Goal: Information Seeking & Learning: Learn about a topic

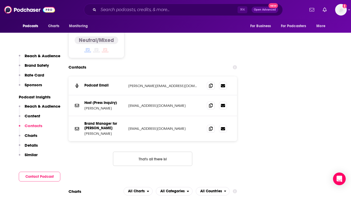
scroll to position [711, 0]
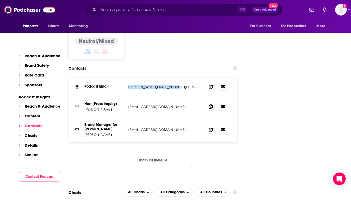
drag, startPoint x: 172, startPoint y: 66, endPoint x: 127, endPoint y: 67, distance: 44.7
click at [127, 78] on div "Podcast Email [PERSON_NAME][EMAIL_ADDRESS][DOMAIN_NAME] [PERSON_NAME][EMAIL_ADD…" at bounding box center [152, 87] width 169 height 19
copy p "[PERSON_NAME][EMAIL_ADDRESS][DOMAIN_NAME]"
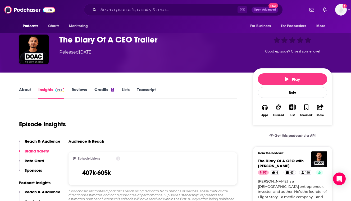
scroll to position [28, 0]
click at [55, 24] on span "Charts" at bounding box center [53, 25] width 11 height 7
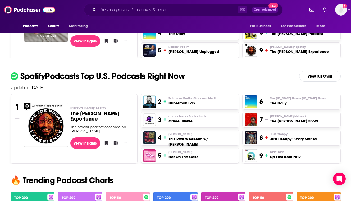
scroll to position [201, 0]
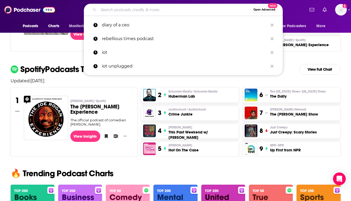
click at [138, 7] on input "Search podcasts, credits, & more..." at bounding box center [174, 10] width 153 height 8
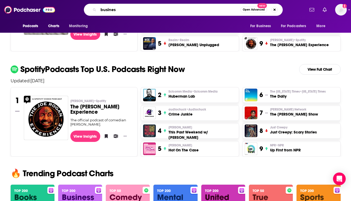
type input "business"
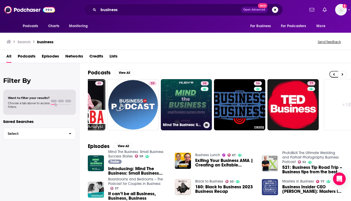
click at [185, 89] on link "58 Mind The Business: Small Business Success Stories" at bounding box center [186, 104] width 51 height 51
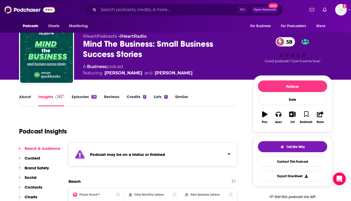
scroll to position [7, 0]
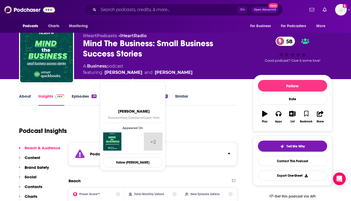
drag, startPoint x: 212, startPoint y: 73, endPoint x: 104, endPoint y: 72, distance: 107.8
click at [104, 72] on div "A Business podcast featuring [PERSON_NAME] and [PERSON_NAME]" at bounding box center [163, 69] width 161 height 13
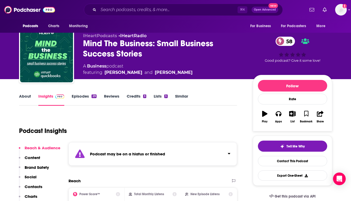
copy span "[PERSON_NAME] and [PERSON_NAME]"
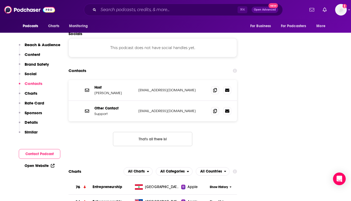
scroll to position [643, 0]
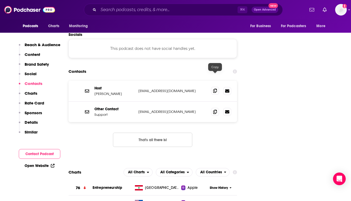
click at [215, 89] on icon at bounding box center [215, 91] width 4 height 4
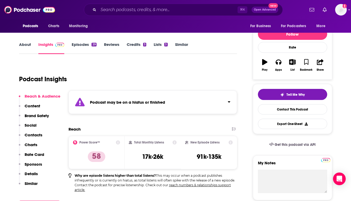
scroll to position [54, 0]
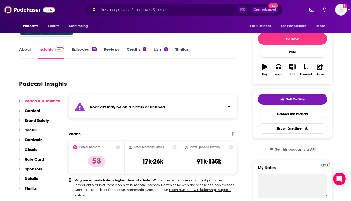
click at [26, 49] on link "About" at bounding box center [25, 53] width 12 height 12
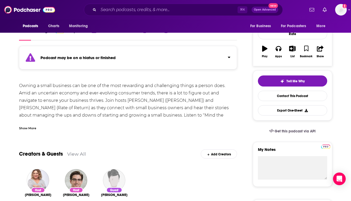
scroll to position [74, 0]
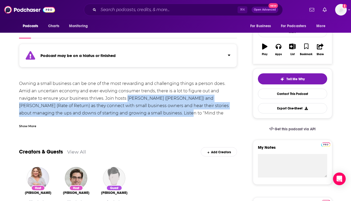
drag, startPoint x: 102, startPoint y: 98, endPoint x: 119, endPoint y: 114, distance: 23.4
click at [119, 114] on div "Owning a small business can be one of the most rewarding and challenging things…" at bounding box center [128, 106] width 218 height 52
copy div "[PERSON_NAME] ([PERSON_NAME]) and [PERSON_NAME] (Rate of Return) as they connec…"
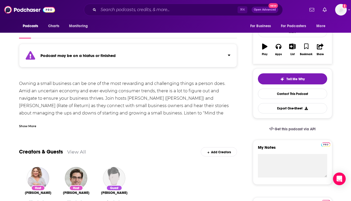
click at [152, 124] on div "Show More" at bounding box center [128, 124] width 218 height 9
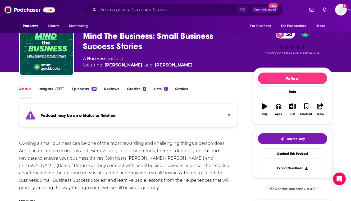
scroll to position [14, 0]
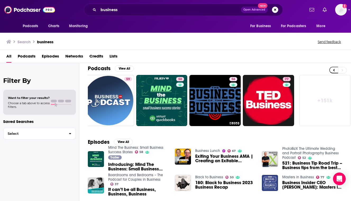
scroll to position [0, 220]
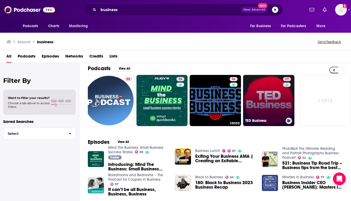
click at [262, 104] on link "77 [PERSON_NAME] Business" at bounding box center [268, 100] width 51 height 51
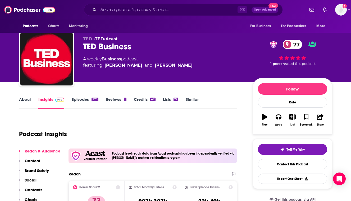
scroll to position [3, 0]
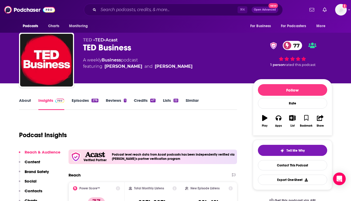
click at [25, 105] on link "About" at bounding box center [25, 104] width 12 height 12
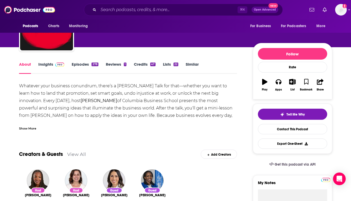
scroll to position [39, 0]
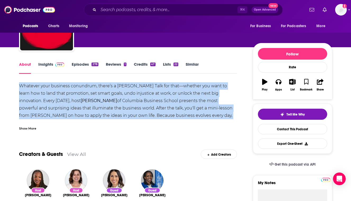
drag, startPoint x: 18, startPoint y: 101, endPoint x: 224, endPoint y: 118, distance: 206.0
copy div "Whatever your business conundrum, there’s a [PERSON_NAME] Talk for that—whether…"
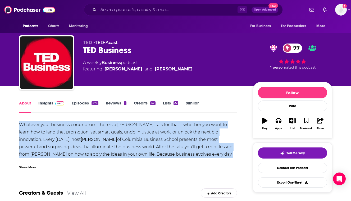
scroll to position [0, 0]
click at [120, 112] on link "Reviews 1" at bounding box center [116, 107] width 21 height 12
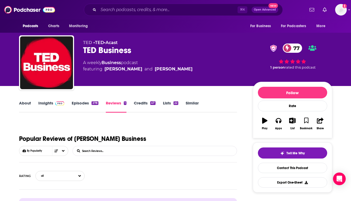
click at [24, 101] on link "About" at bounding box center [25, 107] width 12 height 12
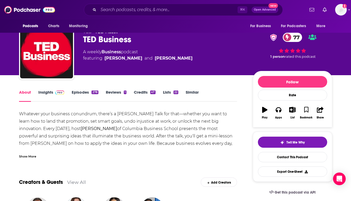
scroll to position [12, 0]
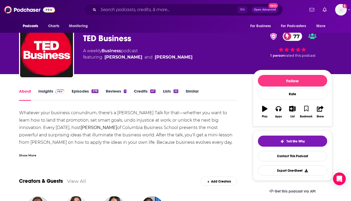
click at [42, 89] on div "About Insights Episodes 278 Reviews 1 Credits 47 Lists 22 Similar" at bounding box center [128, 94] width 218 height 13
click at [45, 92] on link "Insights" at bounding box center [51, 95] width 26 height 12
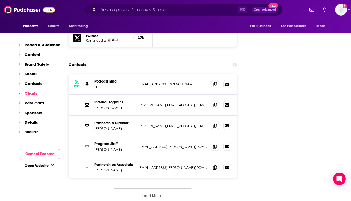
scroll to position [675, 0]
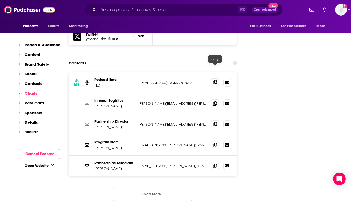
click at [216, 80] on icon at bounding box center [215, 82] width 4 height 4
click at [177, 14] on div "⌘ K Open Advanced New" at bounding box center [183, 10] width 199 height 12
click at [177, 11] on input "Search podcasts, credits, & more..." at bounding box center [167, 10] width 139 height 8
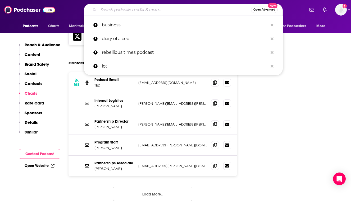
paste input "How I Built This"
type input "How I Built This"
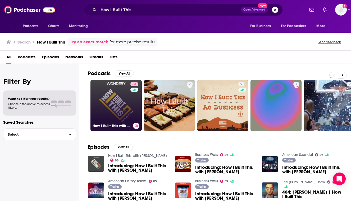
click at [125, 110] on link "88 How I Built This with [PERSON_NAME]" at bounding box center [115, 105] width 51 height 51
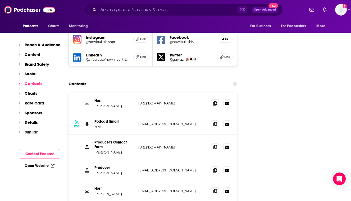
scroll to position [635, 0]
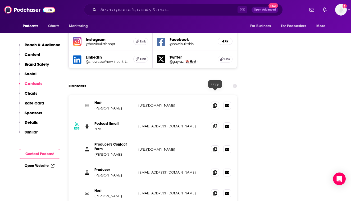
click at [215, 124] on icon at bounding box center [215, 126] width 4 height 4
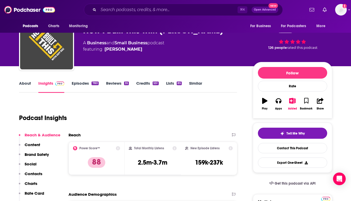
scroll to position [21, 0]
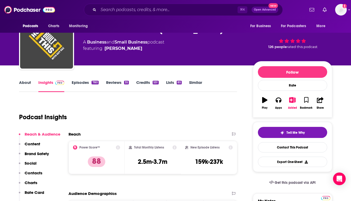
click at [24, 85] on link "About" at bounding box center [25, 86] width 12 height 12
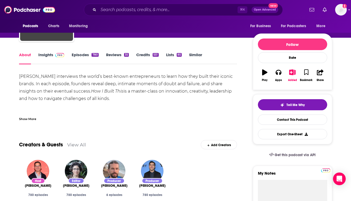
scroll to position [48, 0]
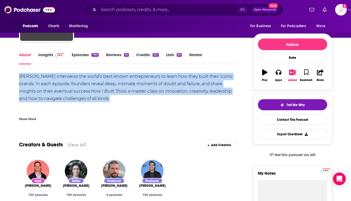
drag, startPoint x: 19, startPoint y: 75, endPoint x: 87, endPoint y: 101, distance: 73.2
click at [87, 101] on div "[PERSON_NAME] interviews the world’s best-known entrepreneurs to learn how they…" at bounding box center [128, 110] width 218 height 74
copy div "[PERSON_NAME] interviews the world’s best-known entrepreneurs to learn how they…"
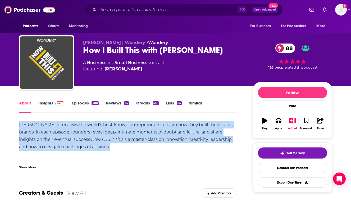
scroll to position [0, 0]
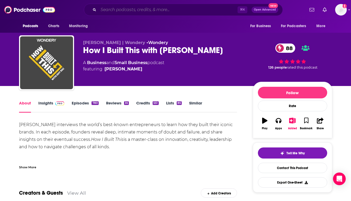
click at [183, 12] on input "Search podcasts, credits, & more..." at bounding box center [167, 10] width 139 height 8
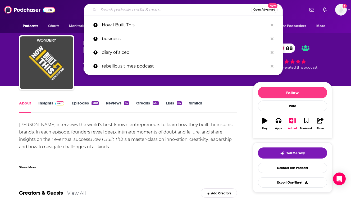
paste input "Masters of Scale"
type input "Masters of Scale"
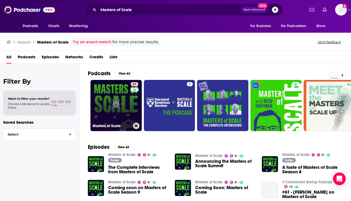
click at [114, 105] on link "81 Masters of Scale" at bounding box center [115, 105] width 51 height 51
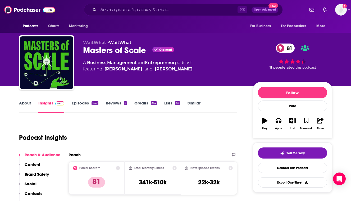
click at [24, 103] on link "About" at bounding box center [25, 107] width 12 height 12
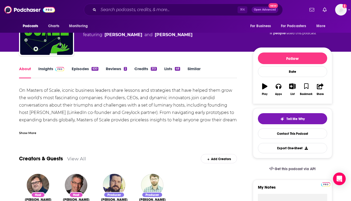
scroll to position [36, 0]
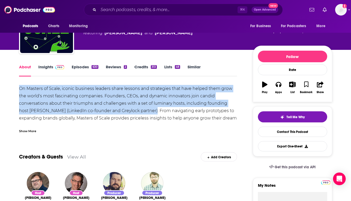
drag, startPoint x: 18, startPoint y: 88, endPoint x: 141, endPoint y: 113, distance: 125.8
copy div "On Masters of Scale, iconic business leaders share lessons and strategies that …"
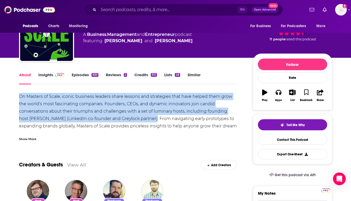
scroll to position [26, 0]
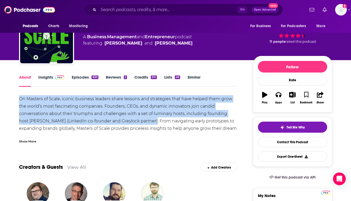
click at [46, 75] on link "Insights" at bounding box center [51, 81] width 26 height 12
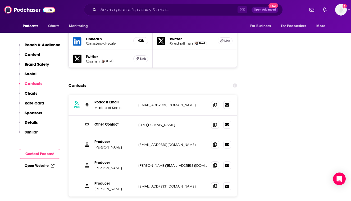
scroll to position [641, 0]
click at [214, 103] on icon at bounding box center [215, 105] width 4 height 4
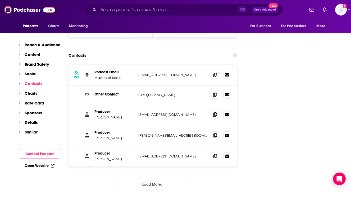
scroll to position [671, 0]
click at [228, 113] on icon at bounding box center [227, 114] width 4 height 3
click at [214, 112] on icon at bounding box center [215, 114] width 4 height 4
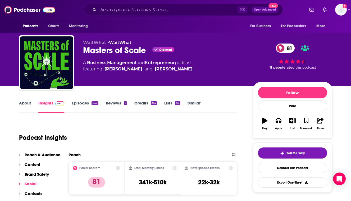
scroll to position [0, 0]
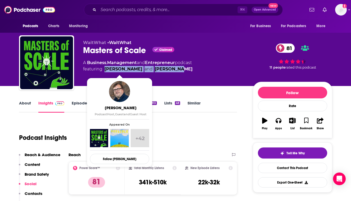
drag, startPoint x: 177, startPoint y: 71, endPoint x: 105, endPoint y: 70, distance: 72.4
click at [105, 70] on span "featuring [PERSON_NAME] and [PERSON_NAME]" at bounding box center [137, 69] width 109 height 6
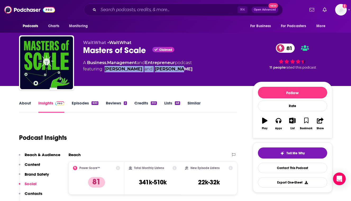
copy span "[PERSON_NAME] and [PERSON_NAME]"
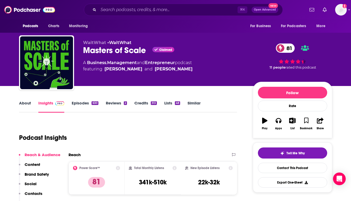
scroll to position [3, 0]
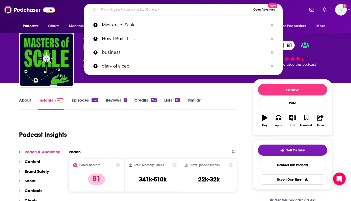
click at [175, 10] on input "Search podcasts, credits, & more..." at bounding box center [174, 10] width 153 height 8
paste input "The [PERSON_NAME] Show"
type input "The [PERSON_NAME] Show"
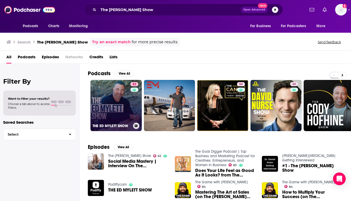
click at [115, 107] on link "82 THE [PERSON_NAME] SHOW" at bounding box center [115, 105] width 51 height 51
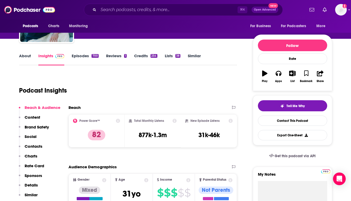
scroll to position [45, 0]
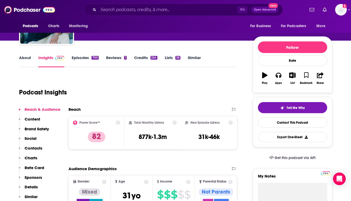
click at [152, 89] on div "Podcast Insights" at bounding box center [126, 89] width 214 height 27
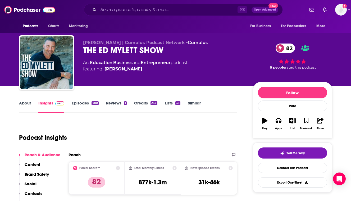
scroll to position [0, 0]
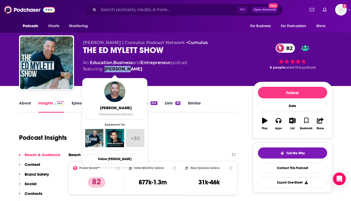
drag, startPoint x: 126, startPoint y: 70, endPoint x: 104, endPoint y: 71, distance: 22.0
click at [104, 71] on span "featuring [PERSON_NAME]" at bounding box center [135, 69] width 104 height 6
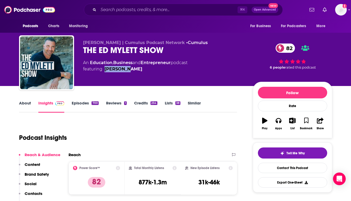
copy link "[PERSON_NAME]"
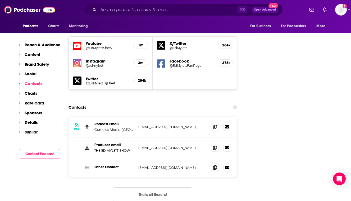
scroll to position [605, 0]
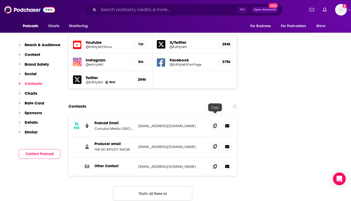
click at [214, 145] on icon at bounding box center [215, 147] width 4 height 4
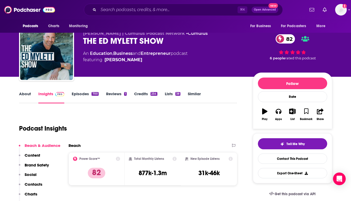
scroll to position [7, 0]
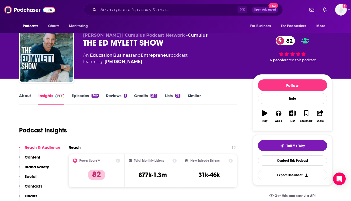
click at [26, 97] on link "About" at bounding box center [25, 99] width 12 height 12
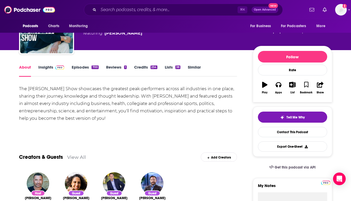
scroll to position [35, 0]
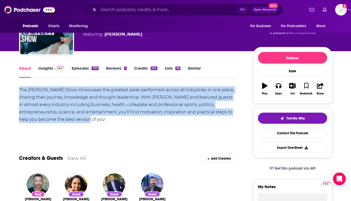
drag, startPoint x: 18, startPoint y: 90, endPoint x: 81, endPoint y: 122, distance: 71.3
copy div "The [PERSON_NAME] Show showcases the greatest peak-performers across all indust…"
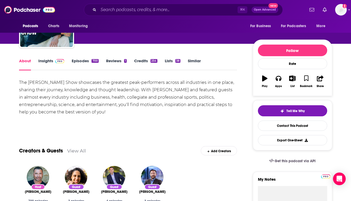
scroll to position [43, 0]
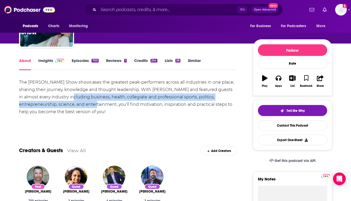
drag, startPoint x: 59, startPoint y: 98, endPoint x: 76, endPoint y: 103, distance: 17.9
click at [76, 103] on div "The [PERSON_NAME] Show showcases the greatest peak-performers across all indust…" at bounding box center [128, 97] width 218 height 37
copy div "business, health, collegiate and professional sports, politics, entrepreneurshi…"
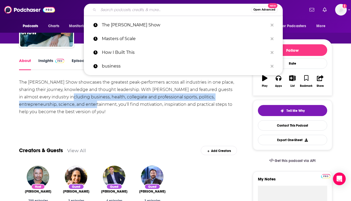
click at [185, 10] on input "Search podcasts, credits, & more..." at bounding box center [174, 10] width 153 height 8
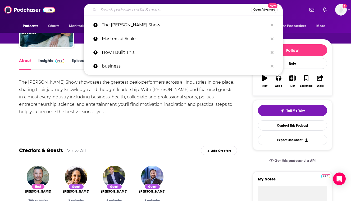
paste input "The School of Greatness"
type input "The School of Greatness"
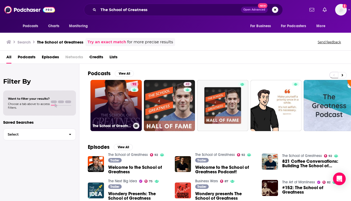
click at [105, 99] on link "92 The School of Greatness" at bounding box center [115, 105] width 51 height 51
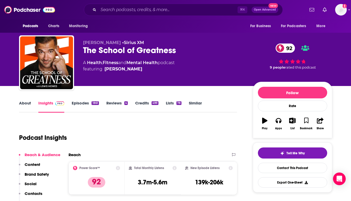
click at [23, 103] on link "About" at bounding box center [25, 107] width 12 height 12
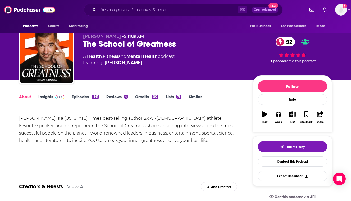
scroll to position [2, 0]
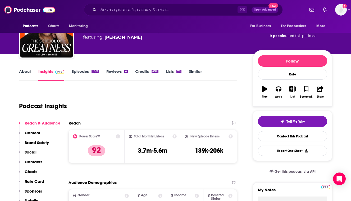
scroll to position [34, 0]
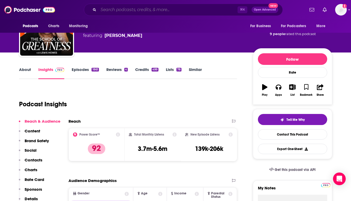
click at [198, 13] on input "Search podcasts, credits, & more..." at bounding box center [167, 10] width 139 height 8
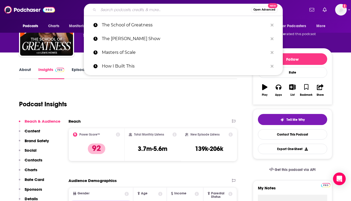
paste input "The [PERSON_NAME] Show"
type input "The [PERSON_NAME] Show"
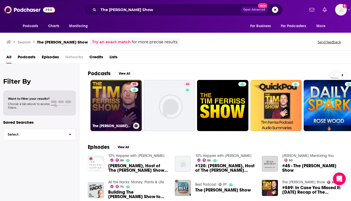
click at [114, 108] on link "90 The [PERSON_NAME] Show" at bounding box center [115, 105] width 51 height 51
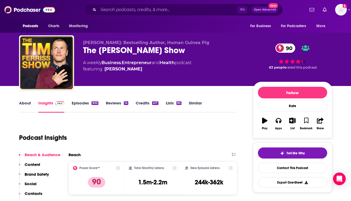
click at [26, 105] on link "About" at bounding box center [25, 107] width 12 height 12
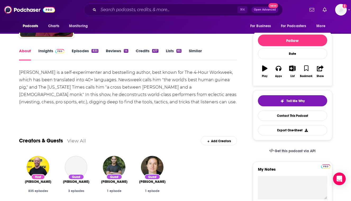
scroll to position [56, 0]
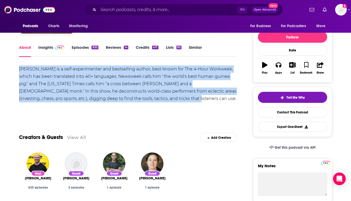
drag, startPoint x: 18, startPoint y: 68, endPoint x: 137, endPoint y: 98, distance: 122.4
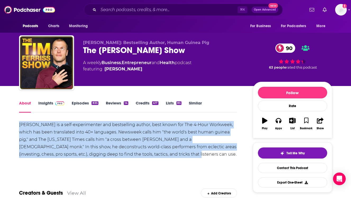
scroll to position [0, 0]
click at [45, 108] on link "Insights" at bounding box center [51, 107] width 26 height 12
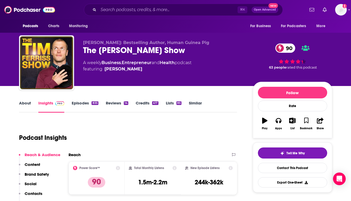
click at [45, 105] on link "Insights" at bounding box center [51, 107] width 26 height 12
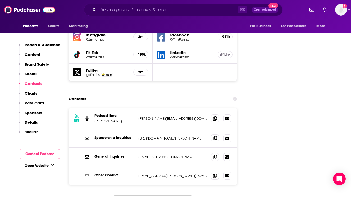
scroll to position [638, 0]
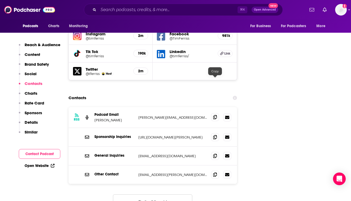
click at [214, 113] on span at bounding box center [215, 117] width 8 height 8
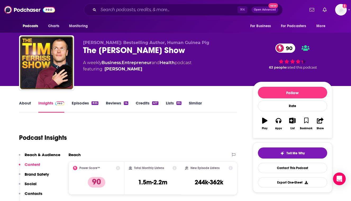
scroll to position [0, 0]
click at [188, 11] on input "Search podcasts, credits, & more..." at bounding box center [167, 10] width 139 height 8
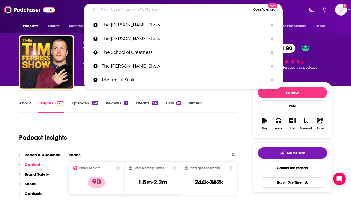
paste input "Armchair Expert with [PERSON_NAME]"
type input "Armchair Expert with [PERSON_NAME]"
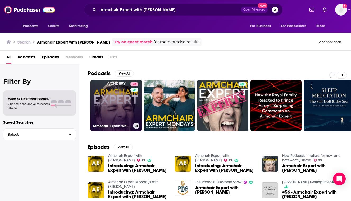
scroll to position [0, 0]
click at [106, 114] on link "93 Armchair Expert with [PERSON_NAME]" at bounding box center [115, 105] width 51 height 51
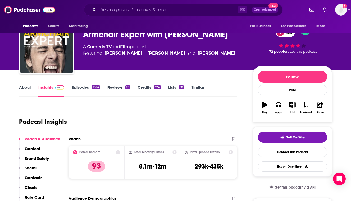
scroll to position [6, 0]
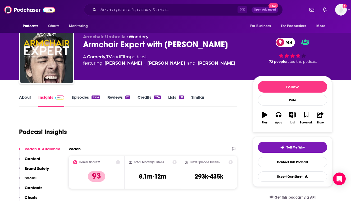
click at [159, 128] on div "Podcast Insights" at bounding box center [126, 129] width 214 height 27
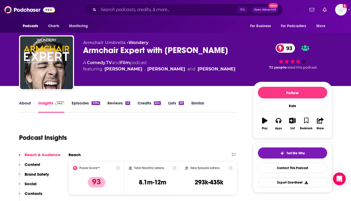
scroll to position [0, 0]
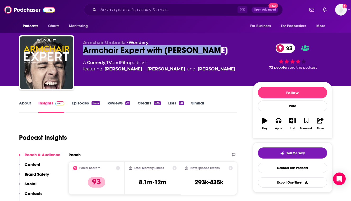
drag, startPoint x: 219, startPoint y: 53, endPoint x: 84, endPoint y: 52, distance: 135.6
click at [84, 52] on div "Armchair Expert with [PERSON_NAME] 93" at bounding box center [163, 50] width 161 height 10
